Goal: Find contact information: Find contact information

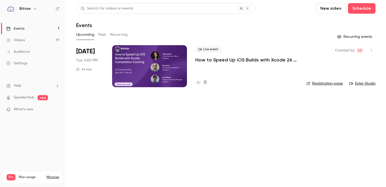
click at [45, 48] on link "Audience" at bounding box center [33, 52] width 66 height 12
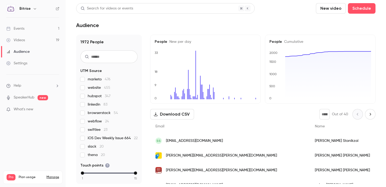
click at [216, 141] on span "[EMAIL_ADDRESS][DOMAIN_NAME]" at bounding box center [194, 141] width 57 height 6
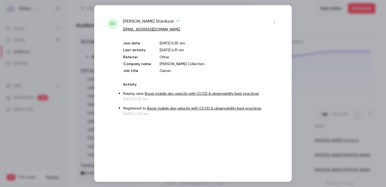
drag, startPoint x: 190, startPoint y: 29, endPoint x: 121, endPoint y: 32, distance: 69.1
click at [121, 32] on div "SS [PERSON_NAME] [EMAIL_ADDRESS][DOMAIN_NAME] Join date [DATE] 6:30 am Last act…" at bounding box center [192, 67] width 171 height 98
copy link "[EMAIL_ADDRESS][DOMAIN_NAME]"
